Goal: Communication & Community: Participate in discussion

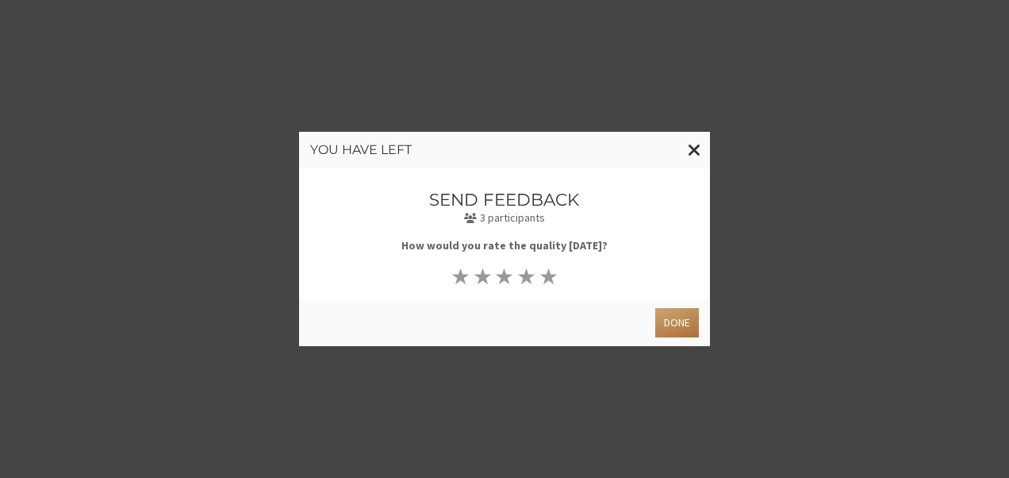
click at [689, 330] on button "Done" at bounding box center [677, 322] width 44 height 29
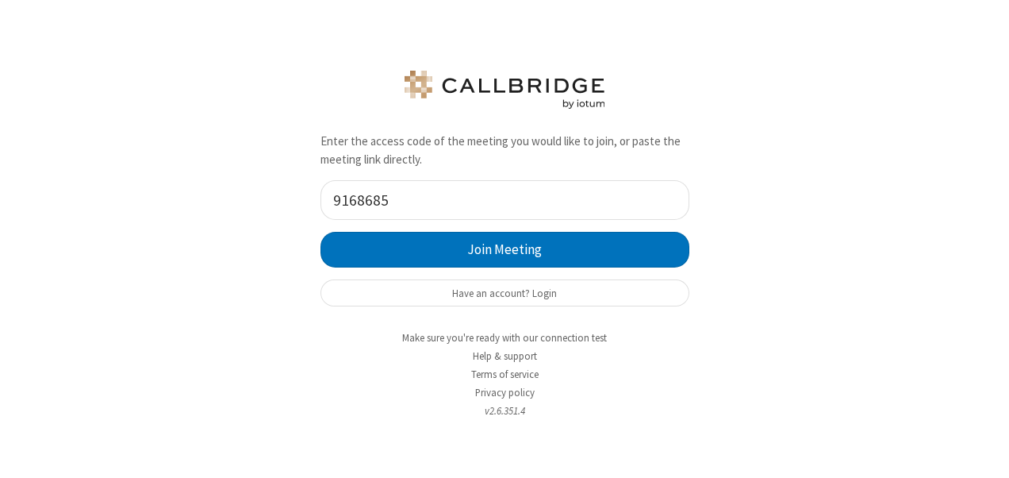
type input "9168685"
click at [321, 232] on button "Join Meeting" at bounding box center [505, 250] width 369 height 36
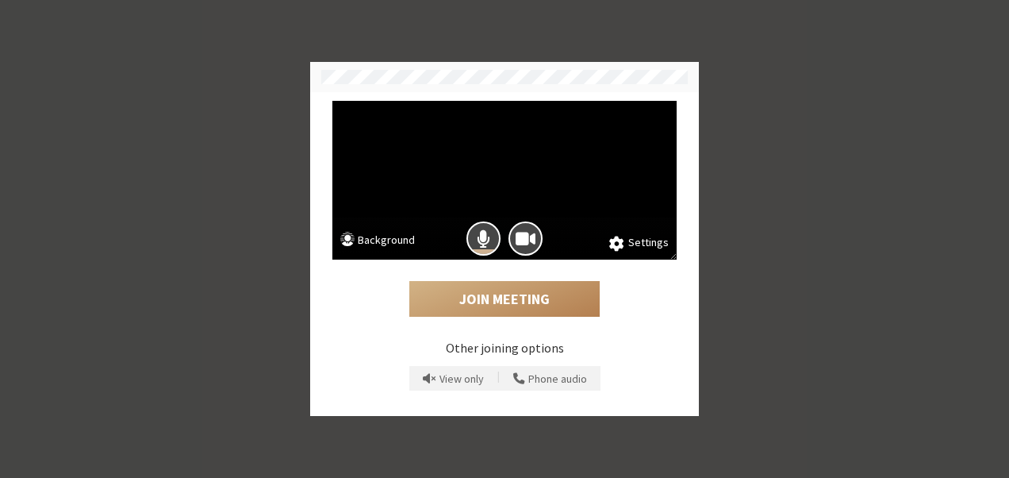
drag, startPoint x: 544, startPoint y: 232, endPoint x: 535, endPoint y: 232, distance: 9.6
click at [535, 232] on div at bounding box center [526, 238] width 42 height 42
click at [535, 232] on span "Camera is on" at bounding box center [526, 238] width 20 height 21
click at [485, 242] on span "Mic is on" at bounding box center [483, 238] width 13 height 21
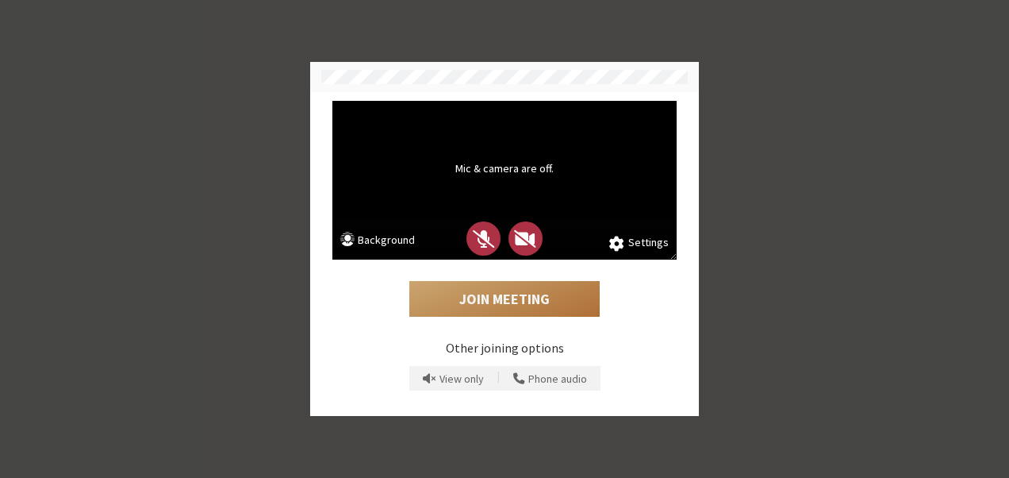
click at [497, 301] on button "Join Meeting" at bounding box center [504, 299] width 190 height 36
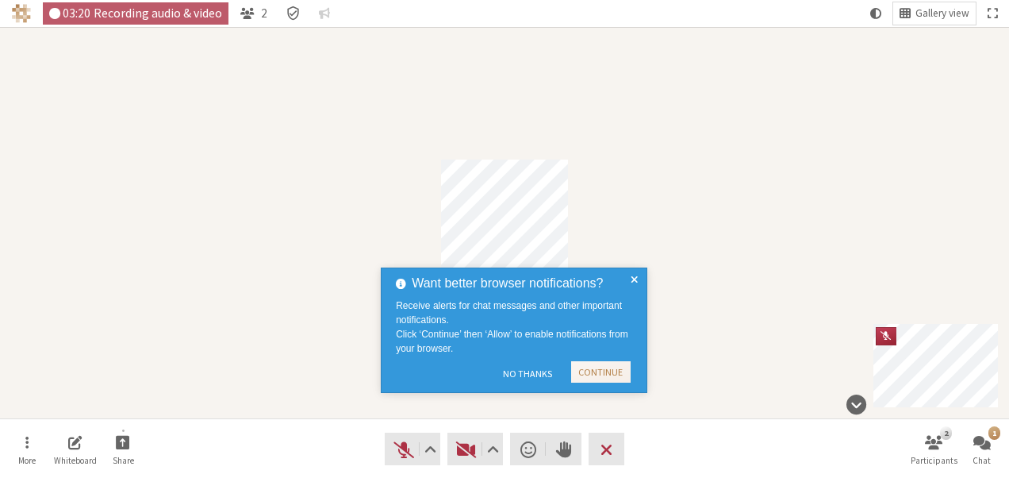
click at [630, 373] on div "Want better browser notifications? Receive alerts for chat messages and other i…" at bounding box center [515, 330] width 229 height 113
click at [611, 378] on button "Continue" at bounding box center [601, 371] width 60 height 21
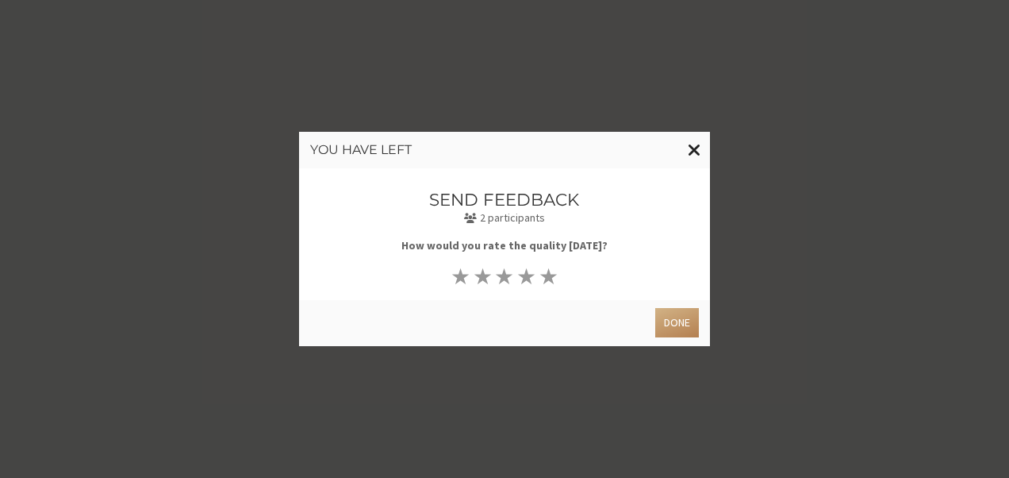
click at [694, 150] on span "Close modal" at bounding box center [694, 150] width 13 height 20
